Goal: Information Seeking & Learning: Learn about a topic

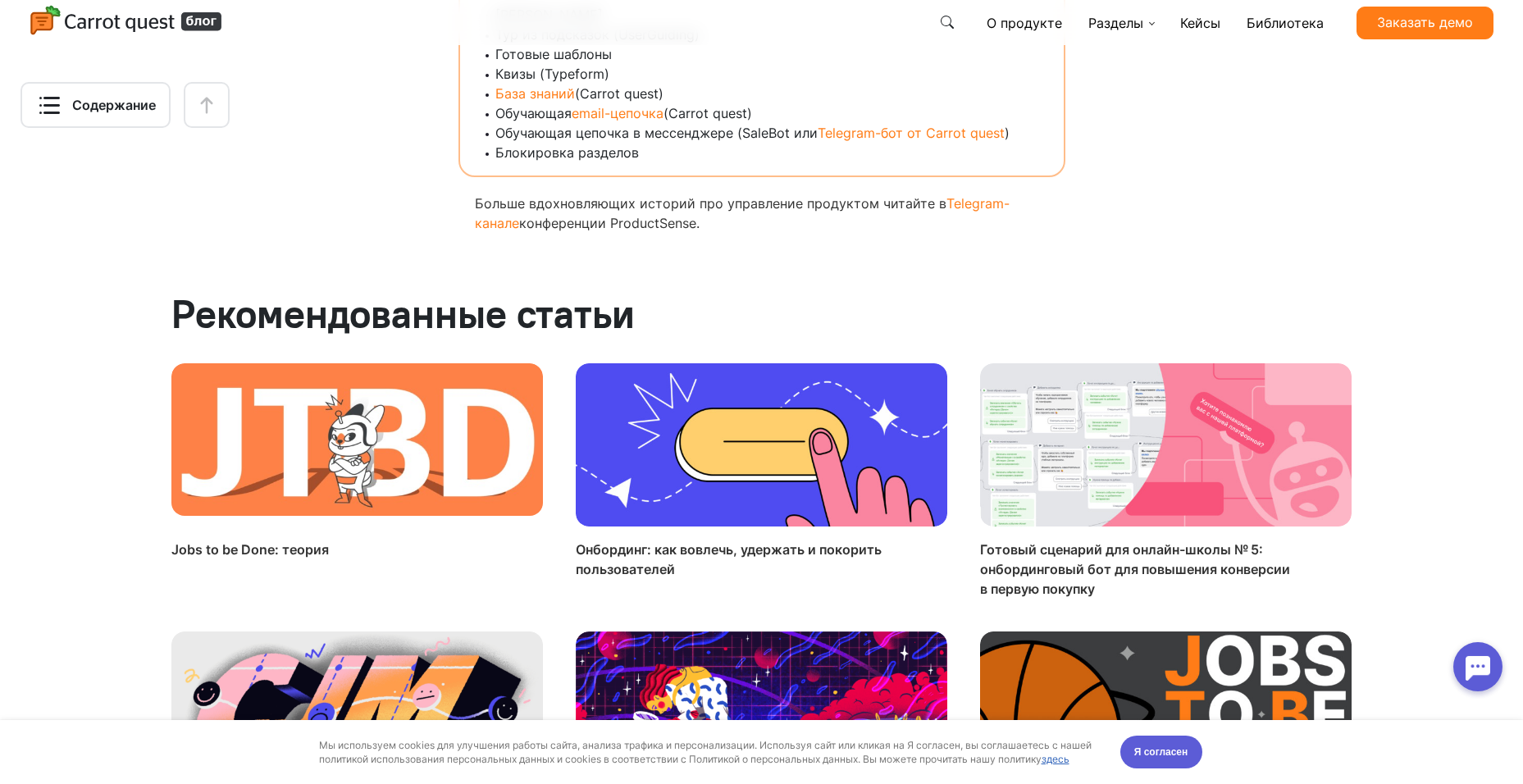
scroll to position [13210, 0]
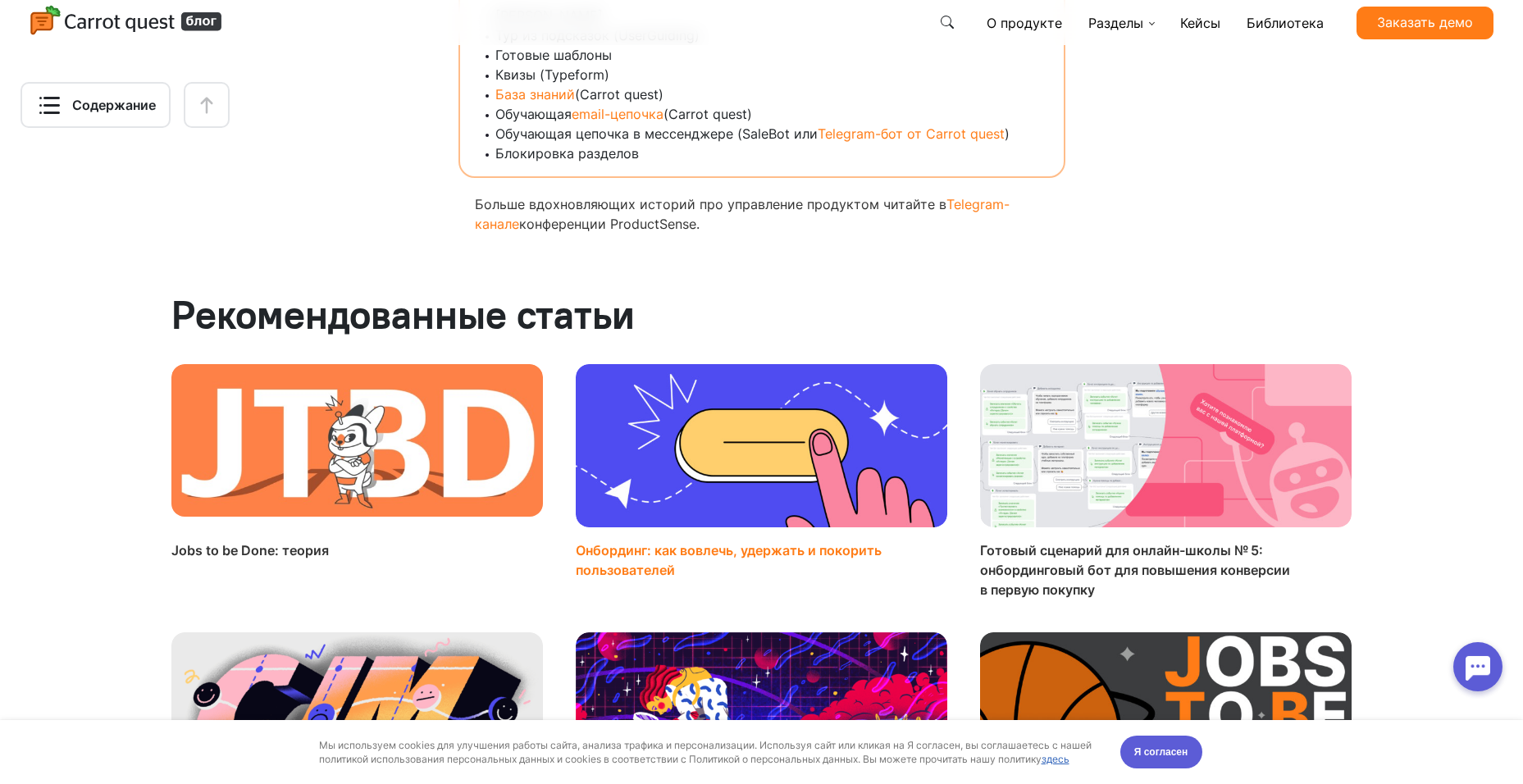
click at [804, 364] on img at bounding box center [762, 446] width 372 height 164
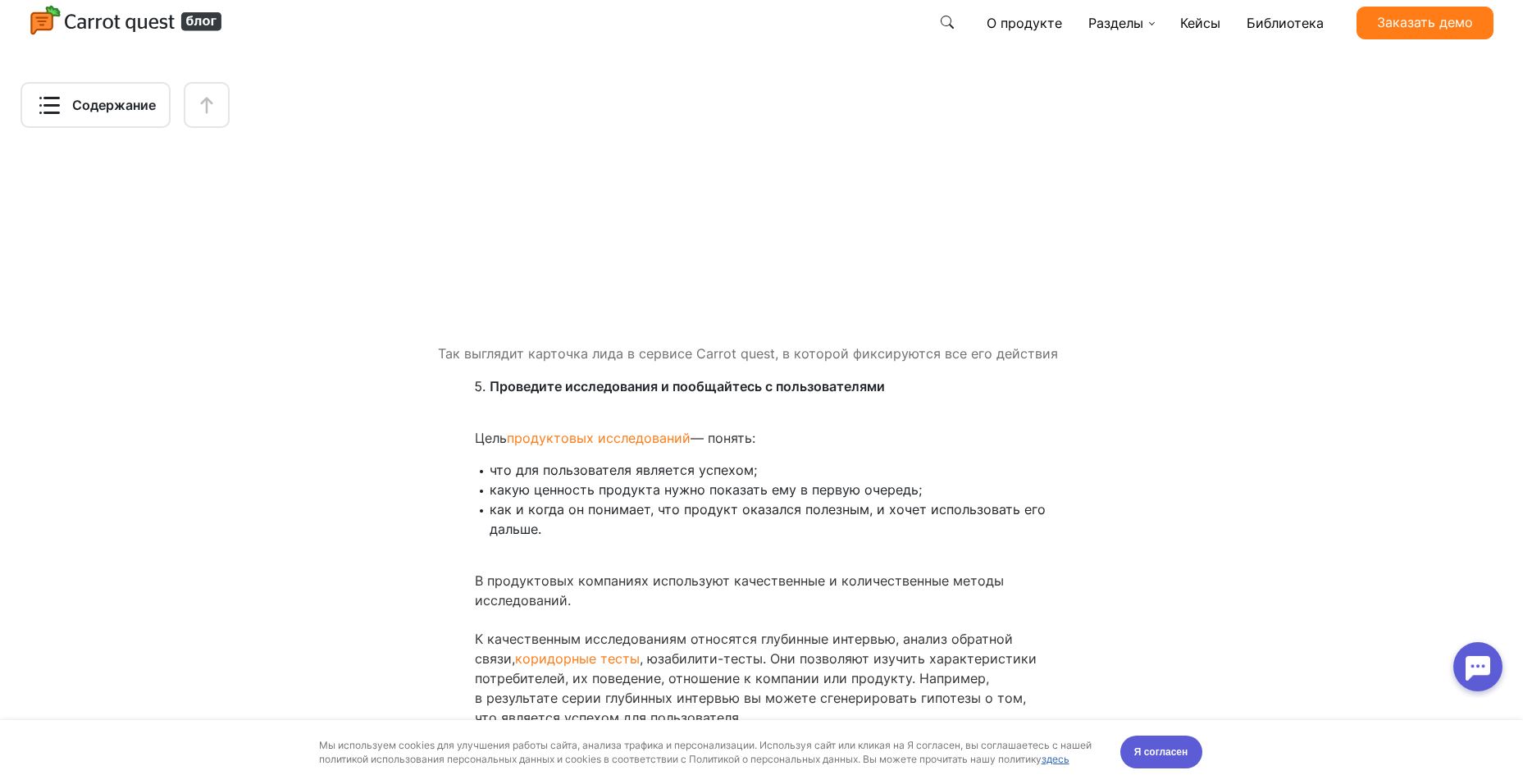
scroll to position [5931, 0]
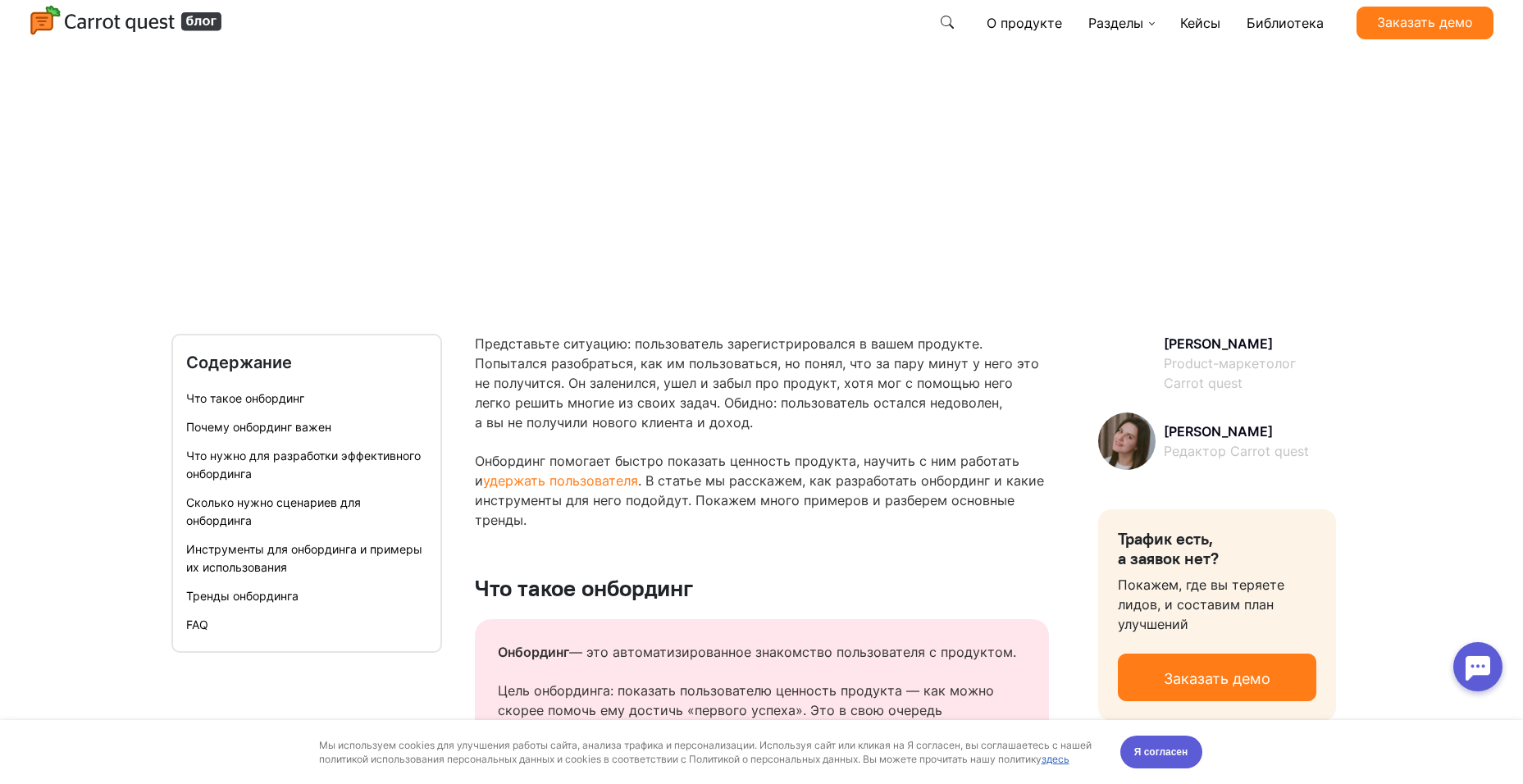
scroll to position [571, 0]
